Goal: Information Seeking & Learning: Compare options

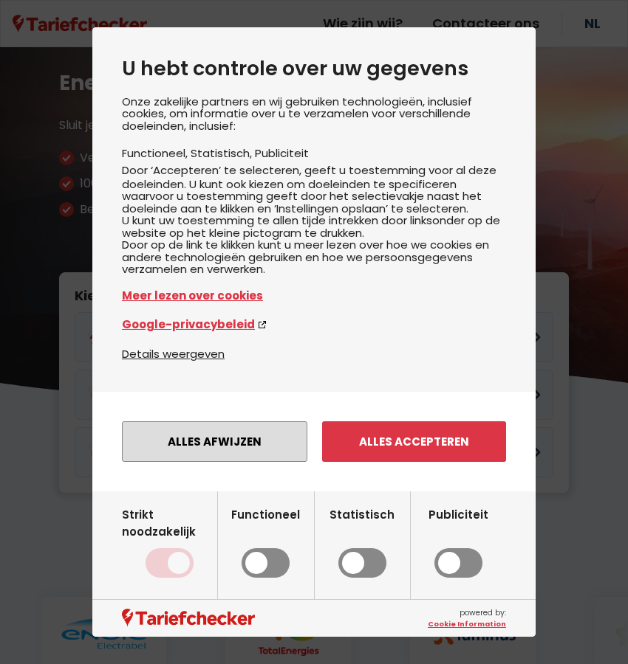
click at [264, 462] on button "Alles afwijzen" at bounding box center [214, 442] width 185 height 41
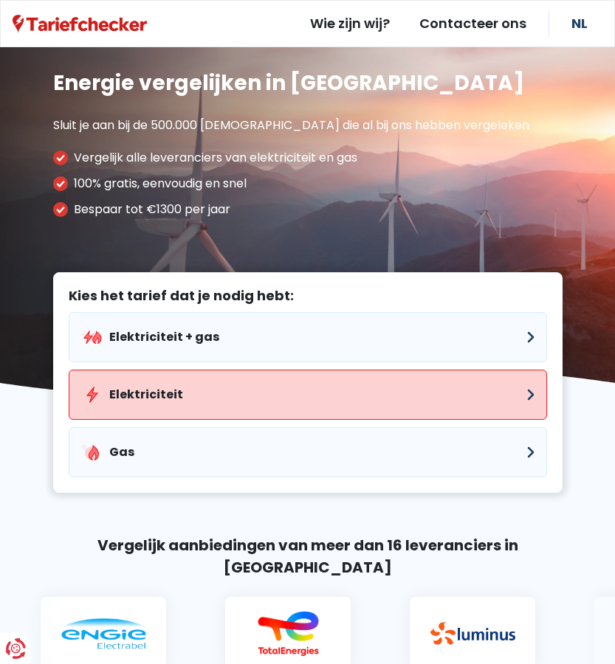
click at [194, 393] on button "Elektriciteit" at bounding box center [308, 395] width 478 height 50
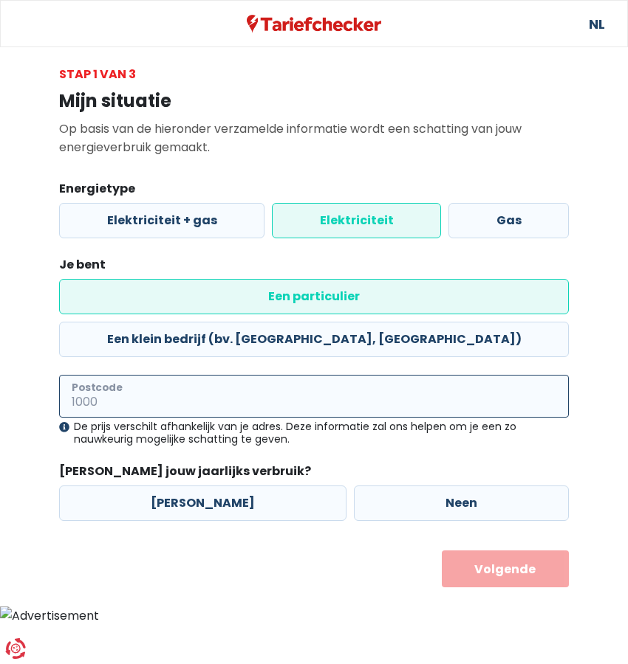
click at [131, 375] on input "Postcode" at bounding box center [313, 396] width 509 height 43
type input "2910"
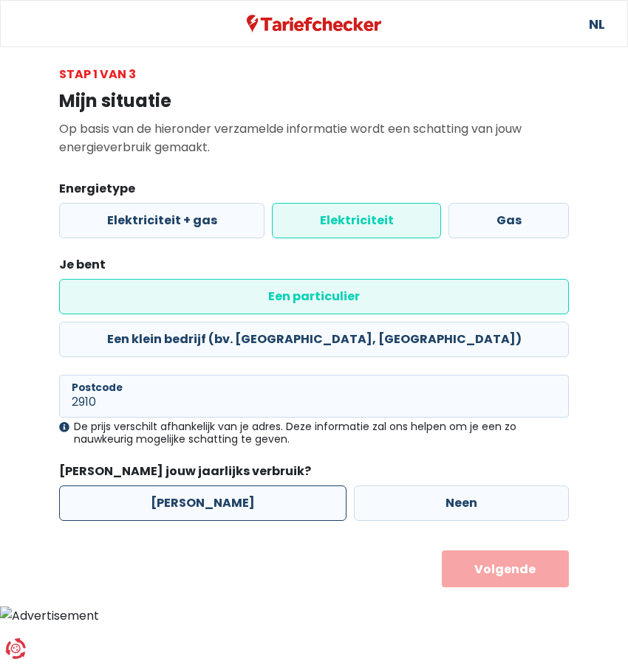
click at [205, 486] on label "[PERSON_NAME]" at bounding box center [202, 503] width 287 height 35
click at [205, 486] on input "[PERSON_NAME]" at bounding box center [202, 503] width 287 height 35
radio input "true"
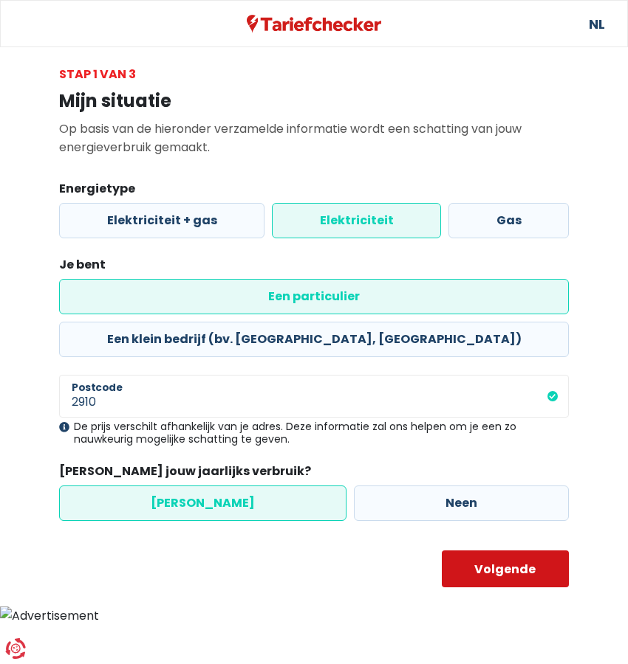
click at [497, 551] on button "Volgende" at bounding box center [506, 569] width 128 height 37
select select
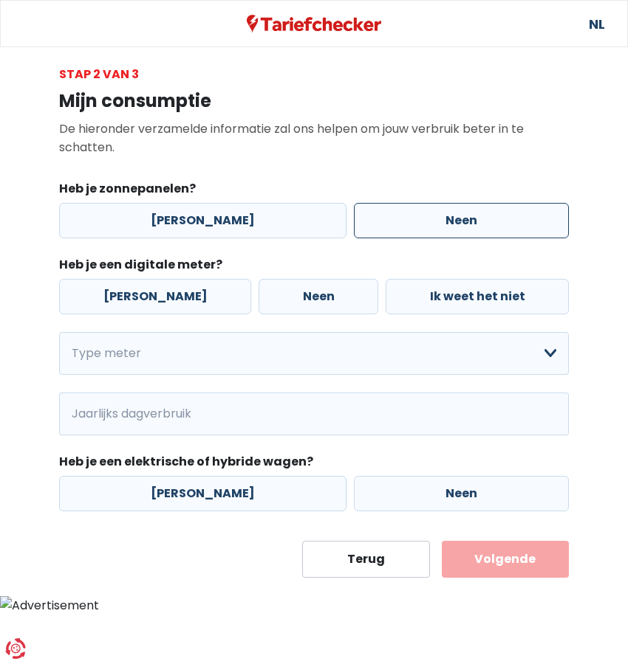
click at [426, 219] on label "Neen" at bounding box center [461, 220] width 215 height 35
click at [426, 219] on input "Neen" at bounding box center [461, 220] width 215 height 35
radio input "true"
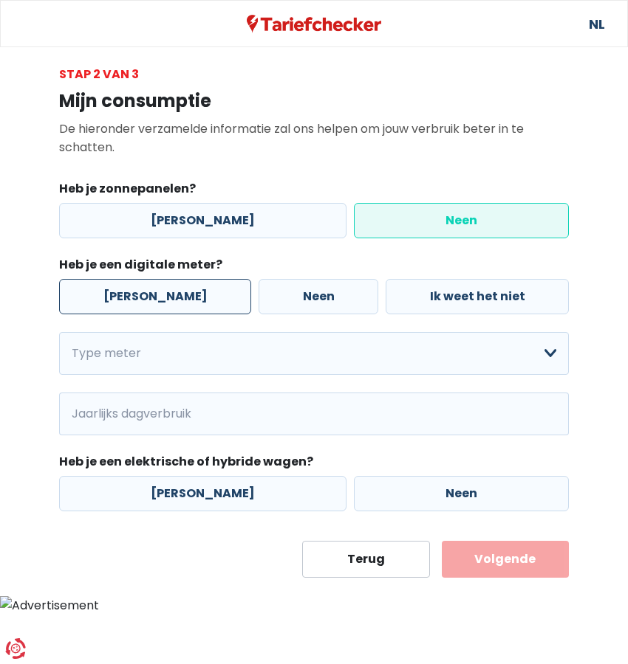
click at [142, 295] on label "[PERSON_NAME]" at bounding box center [155, 296] width 192 height 35
click at [142, 295] on input "[PERSON_NAME]" at bounding box center [155, 296] width 192 height 35
radio input "true"
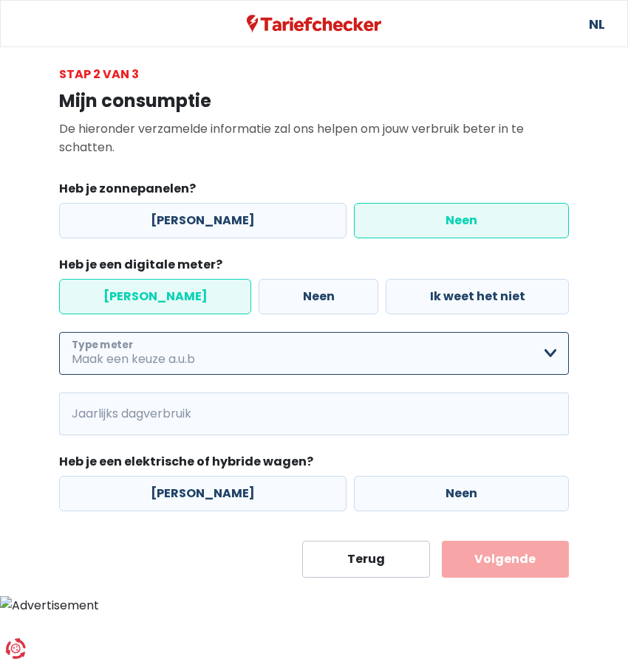
select select "day_single_rate_exclusive_night"
click option "Enkelvoudig + uitsluitend nachttarief" at bounding box center [0, 0] width 0 height 0
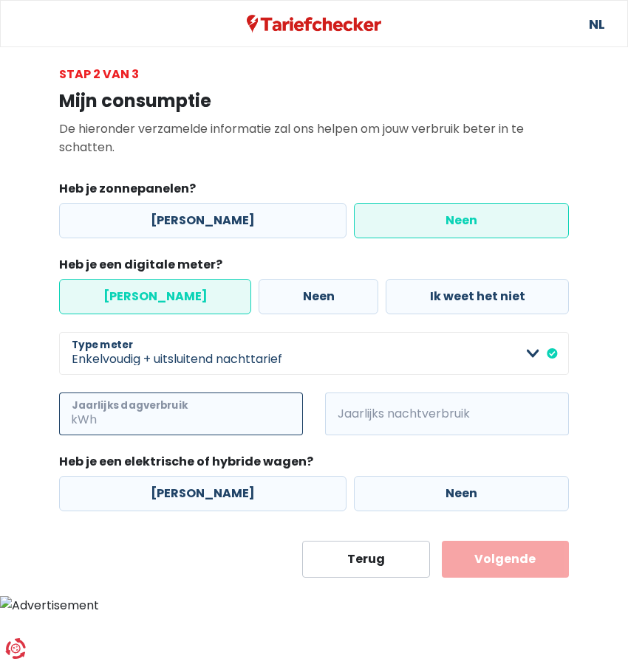
click at [138, 415] on input "Jaarlijks dagverbruik" at bounding box center [201, 414] width 203 height 43
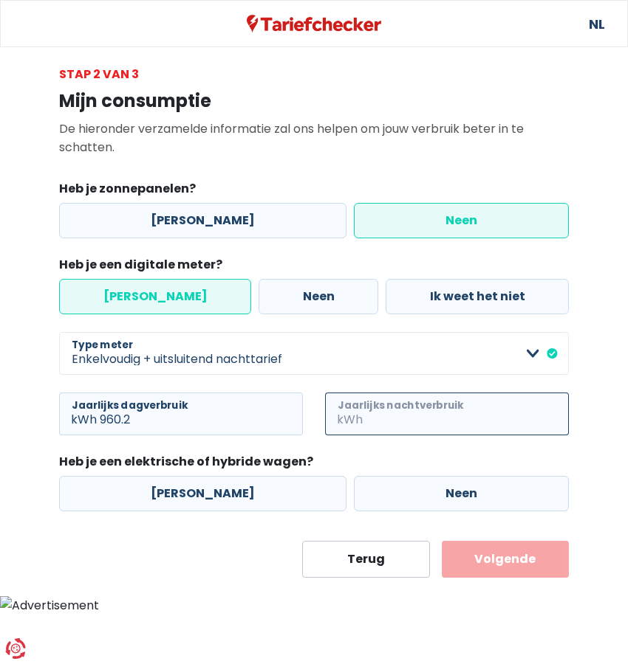
type input "960"
click at [455, 413] on input "Jaarlijks nachtverbruik" at bounding box center [466, 414] width 203 height 43
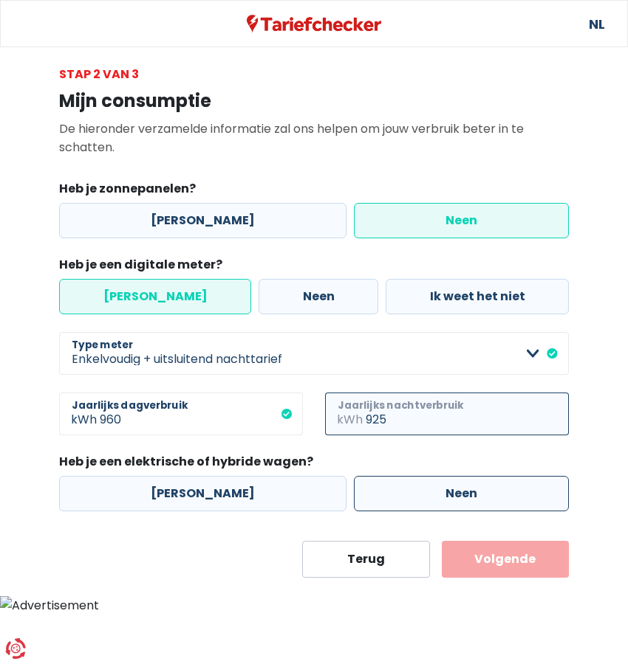
type input "925"
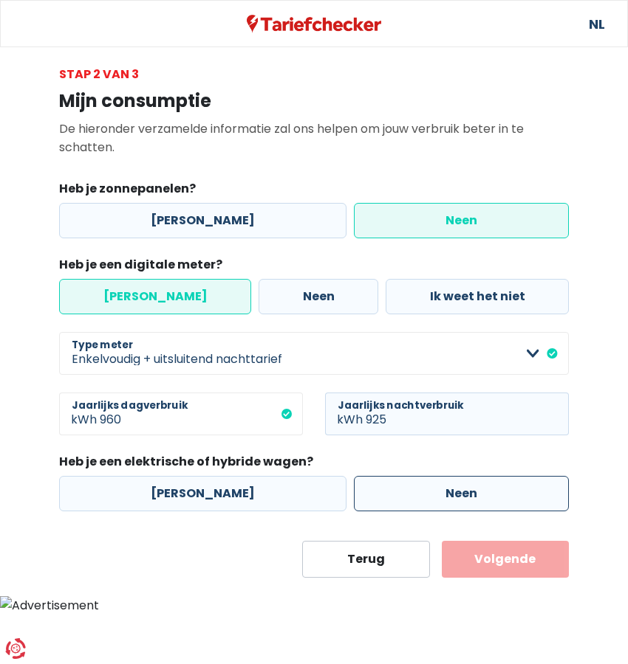
click at [458, 496] on label "Neen" at bounding box center [461, 493] width 215 height 35
click at [458, 496] on input "Neen" at bounding box center [461, 493] width 215 height 35
radio input "true"
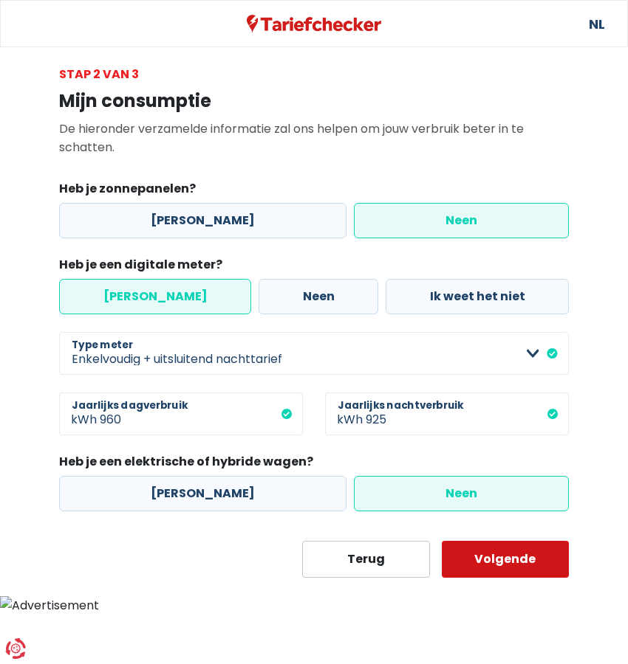
click at [523, 565] on button "Volgende" at bounding box center [506, 559] width 128 height 37
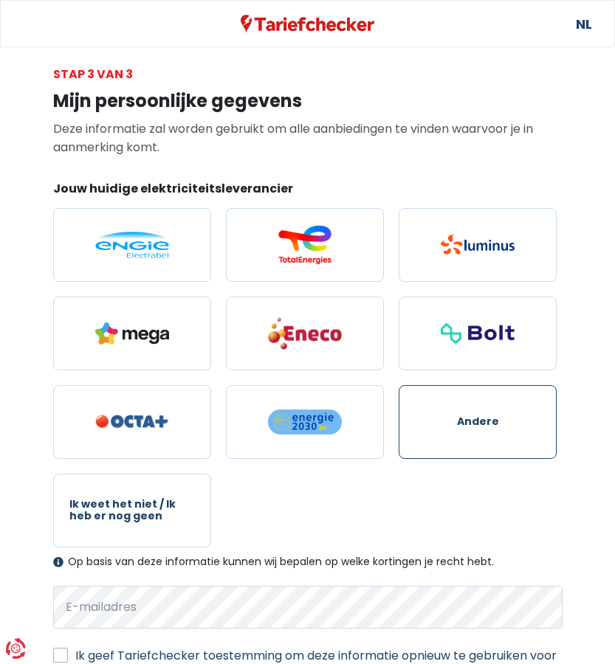
click at [495, 420] on span "Andere" at bounding box center [478, 421] width 42 height 11
click at [495, 420] on input "Andere" at bounding box center [478, 422] width 158 height 74
radio input "true"
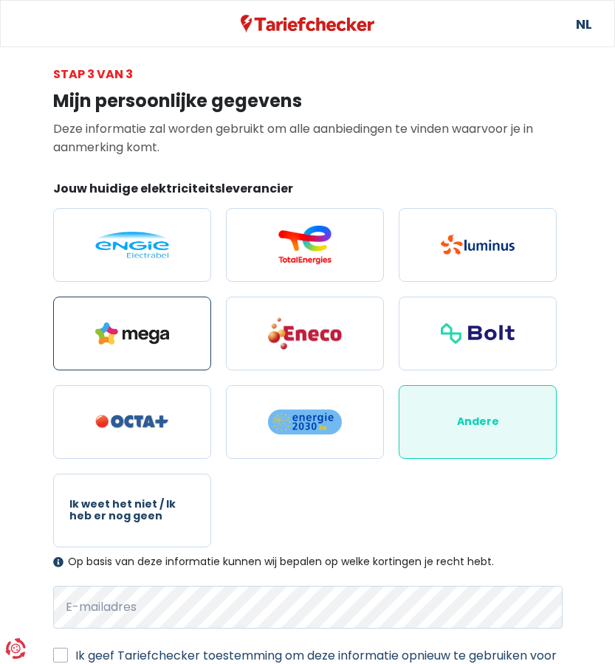
click at [157, 332] on img at bounding box center [132, 334] width 74 height 22
click at [157, 332] on input "radio" at bounding box center [132, 334] width 158 height 74
radio input "true"
radio input "false"
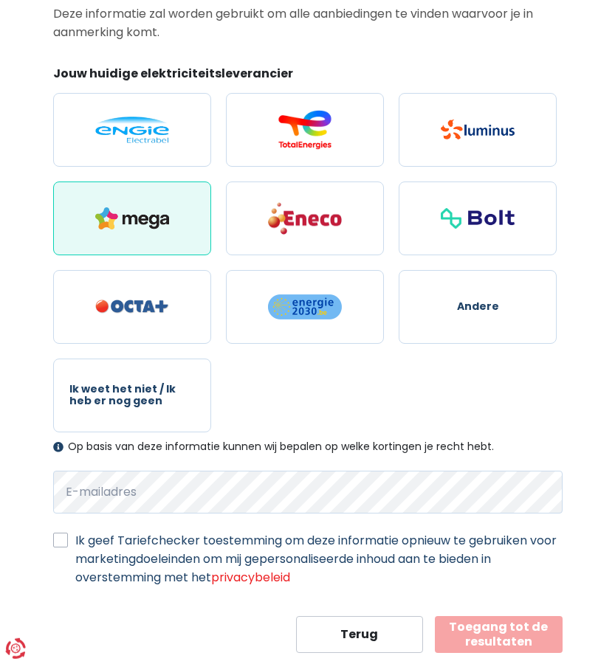
scroll to position [140, 0]
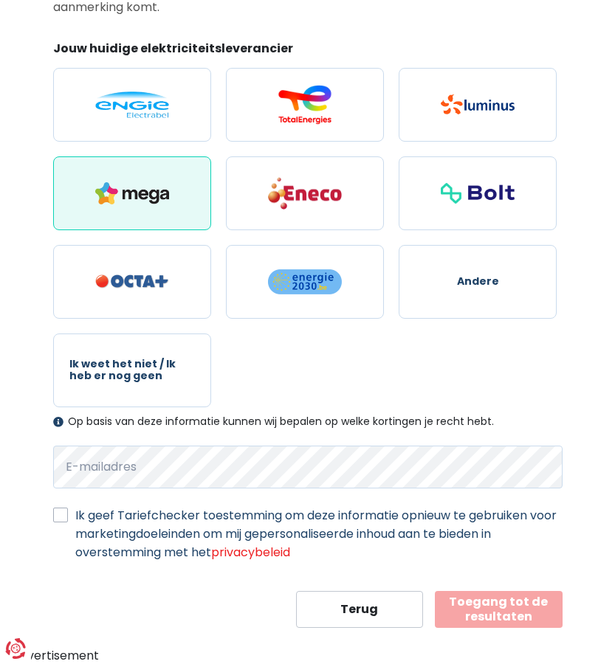
click at [179, 622] on div "Terug Toegang tot de resultaten" at bounding box center [307, 609] width 509 height 37
drag, startPoint x: 541, startPoint y: 609, endPoint x: 512, endPoint y: 618, distance: 30.1
click at [540, 609] on button "Toegang tot de resultaten" at bounding box center [499, 609] width 128 height 37
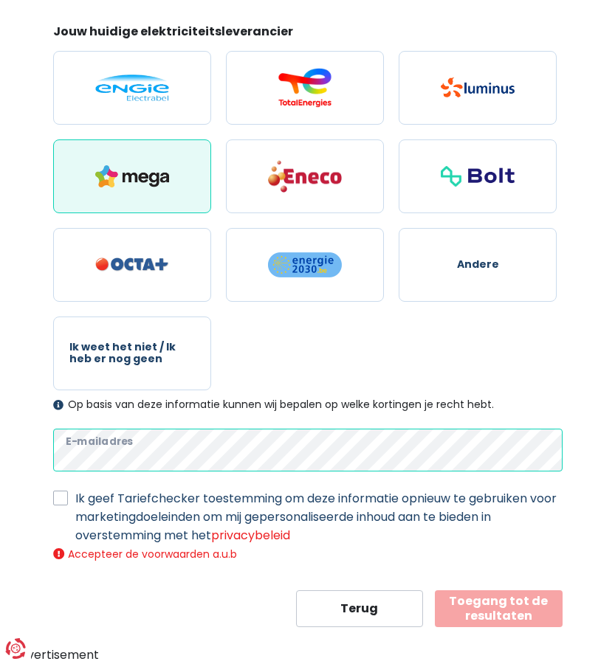
scroll to position [157, 0]
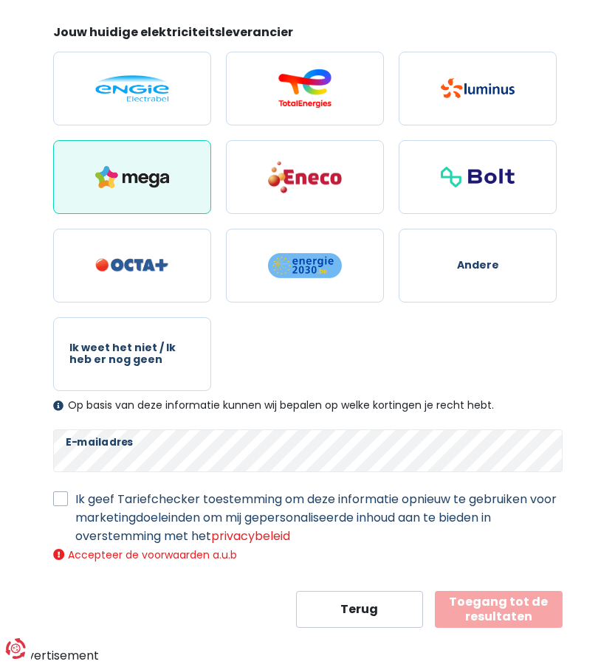
click at [75, 495] on label "Ik geef Tariefchecker toestemming om deze informatie opnieuw te gebruiken voor …" at bounding box center [318, 517] width 487 height 55
click at [63, 495] on input "Ik geef Tariefchecker toestemming om deze informatie opnieuw te gebruiken voor …" at bounding box center [60, 497] width 15 height 15
checkbox input "true"
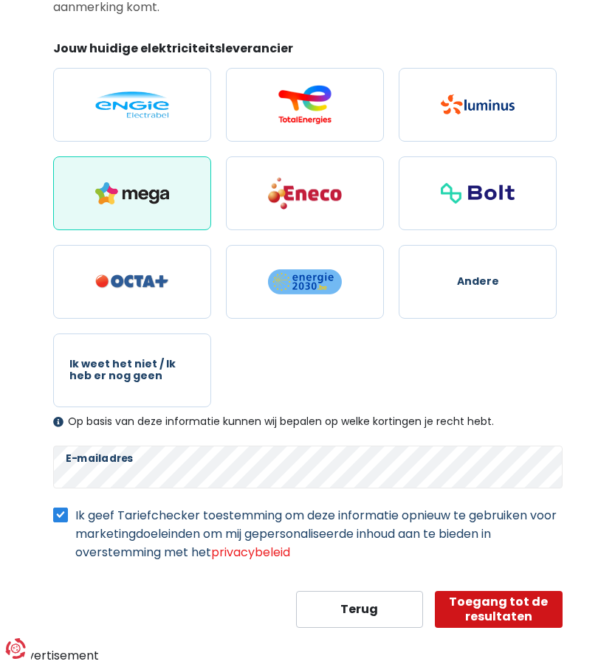
click at [508, 610] on button "Toegang tot de resultaten" at bounding box center [499, 609] width 128 height 37
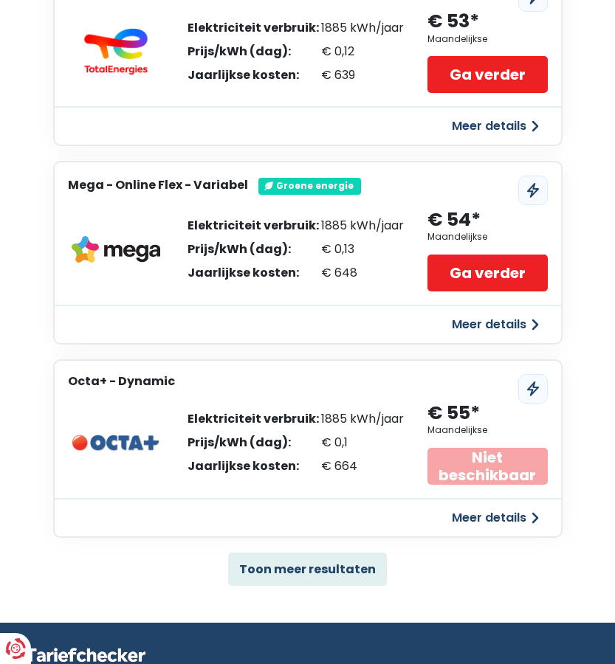
scroll to position [753, 0]
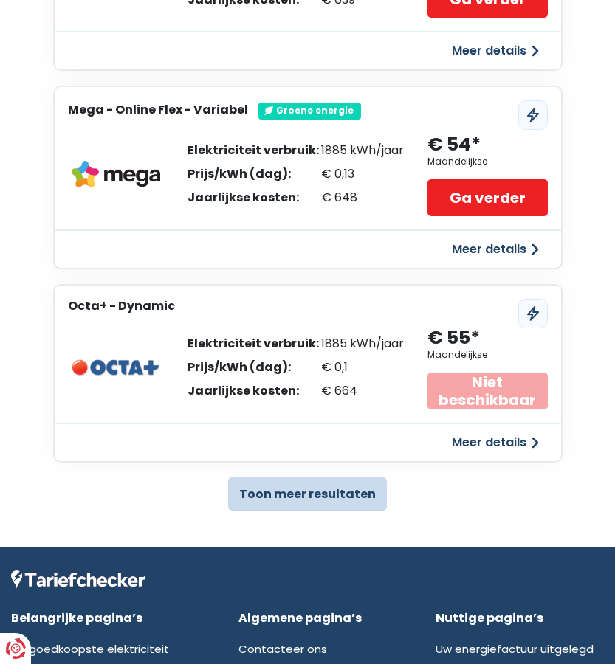
click at [319, 490] on button "Toon meer resultaten" at bounding box center [307, 494] width 159 height 33
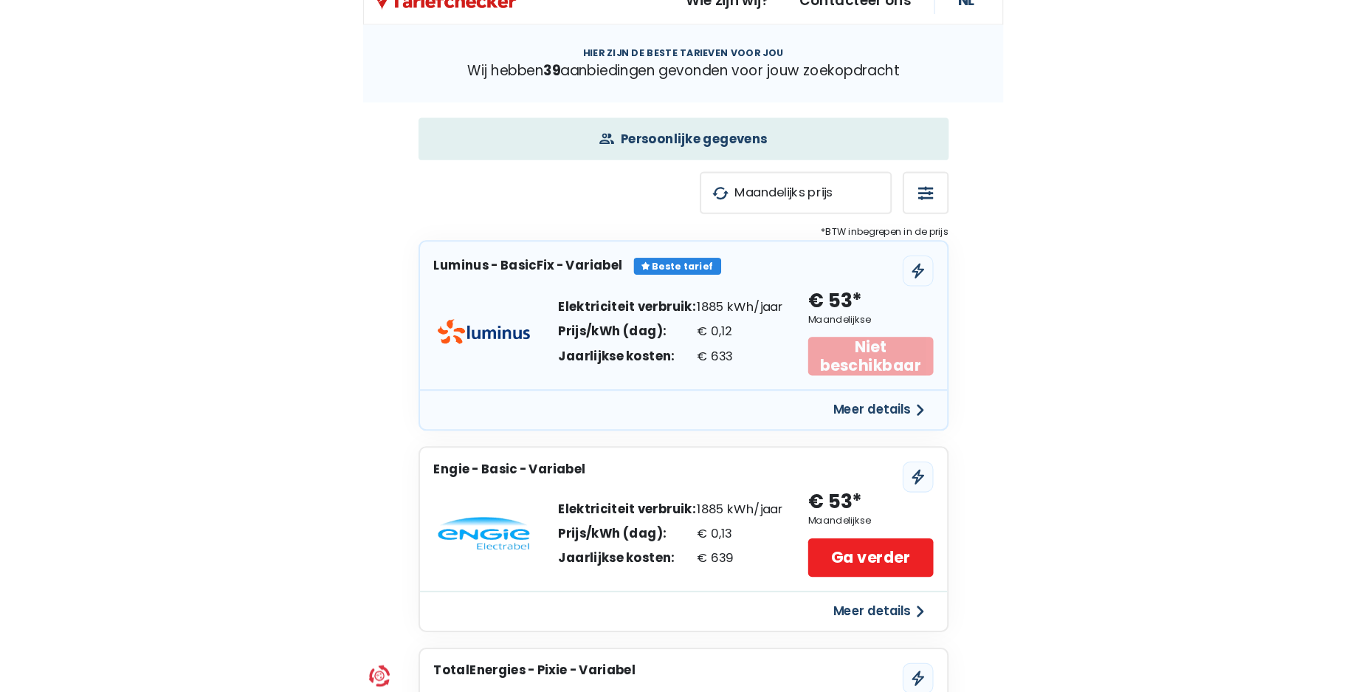
scroll to position [0, 0]
